Goal: Find specific page/section: Find specific page/section

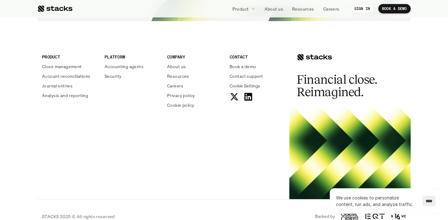
scroll to position [2297, 0]
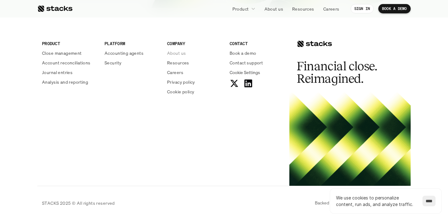
click at [179, 54] on p "About us" at bounding box center [176, 53] width 19 height 7
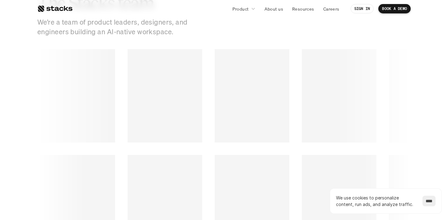
scroll to position [857, 0]
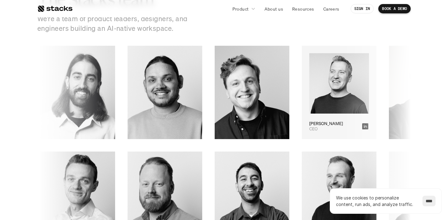
click at [309, 84] on img at bounding box center [339, 83] width 60 height 61
click at [309, 124] on p "[PERSON_NAME]" at bounding box center [326, 123] width 34 height 5
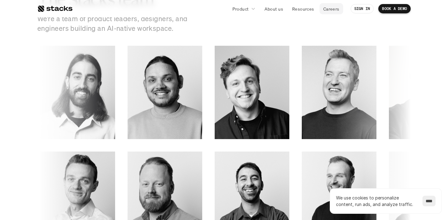
click at [321, 9] on link "Careers" at bounding box center [332, 8] width 24 height 11
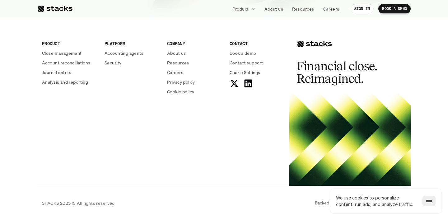
click at [428, 203] on input "****" at bounding box center [429, 201] width 13 height 11
